Goal: Information Seeking & Learning: Check status

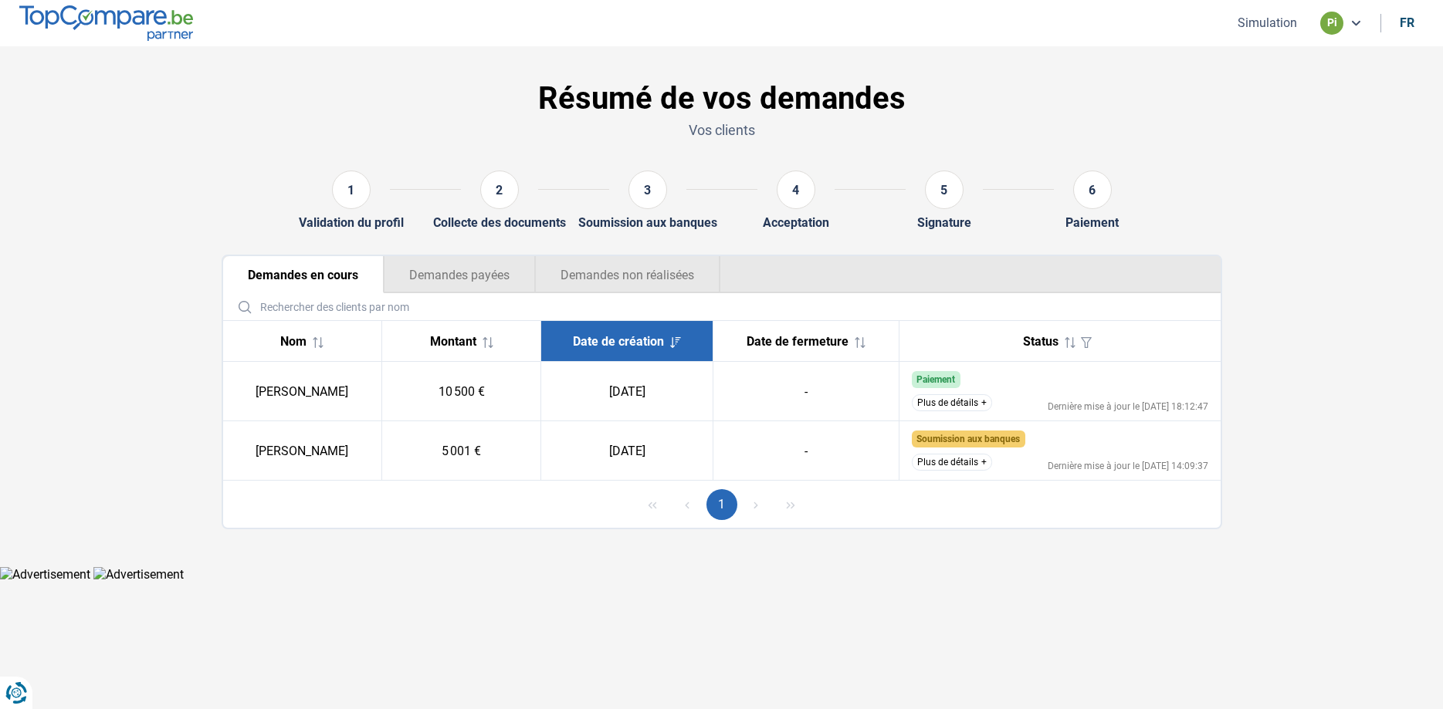
click at [932, 404] on button "Plus de détails" at bounding box center [952, 402] width 80 height 17
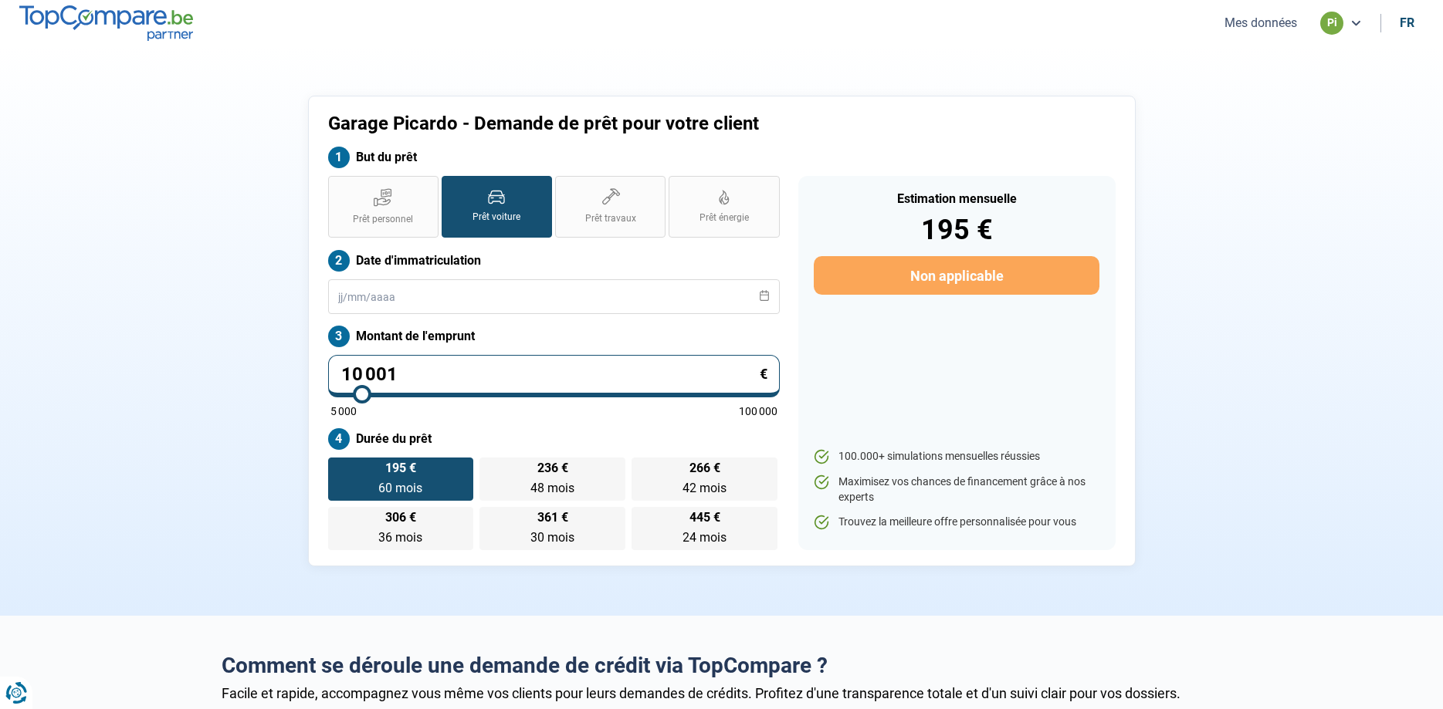
click at [1257, 35] on nav "Mes données pi fr" at bounding box center [721, 23] width 1443 height 46
click at [1257, 27] on button "Mes données" at bounding box center [1261, 23] width 82 height 16
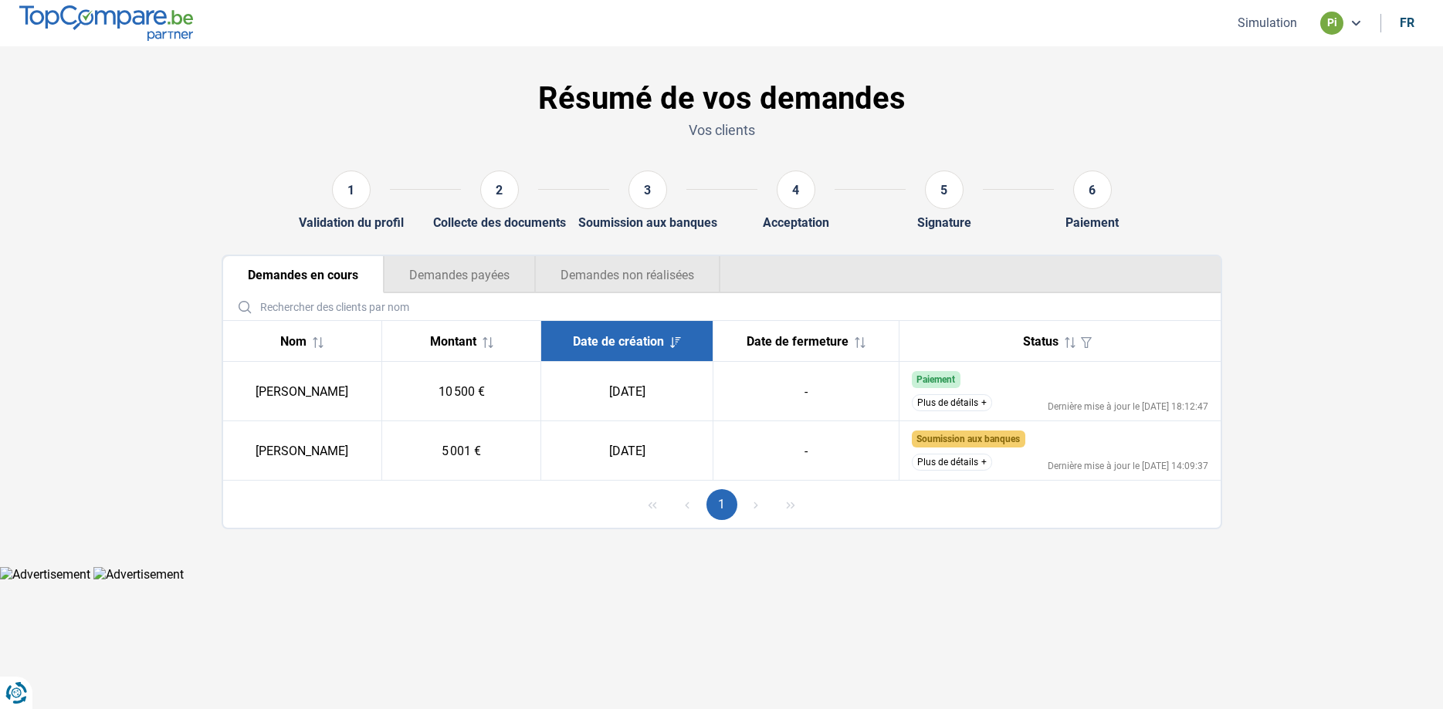
click at [1366, 25] on li "pi" at bounding box center [1341, 23] width 60 height 23
click at [1356, 22] on icon at bounding box center [1355, 23] width 12 height 12
click at [1073, 80] on div "Résumé de vos demandes Vos clients" at bounding box center [721, 113] width 1019 height 90
click at [952, 458] on button "Plus de détails" at bounding box center [952, 462] width 80 height 17
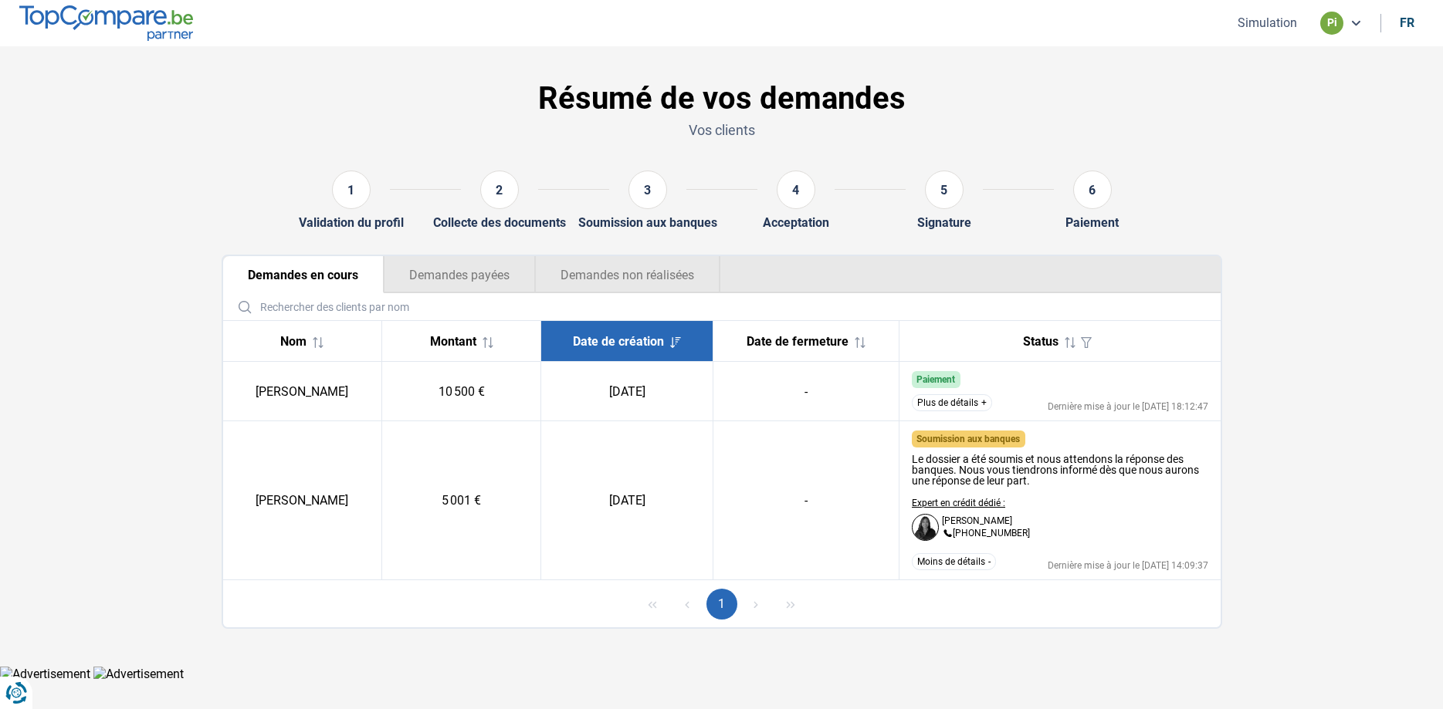
drag, startPoint x: 387, startPoint y: 502, endPoint x: 247, endPoint y: 502, distance: 139.7
click at [247, 502] on td "[PERSON_NAME]" at bounding box center [302, 500] width 159 height 159
copy td "[PERSON_NAME]"
